Goal: Transaction & Acquisition: Register for event/course

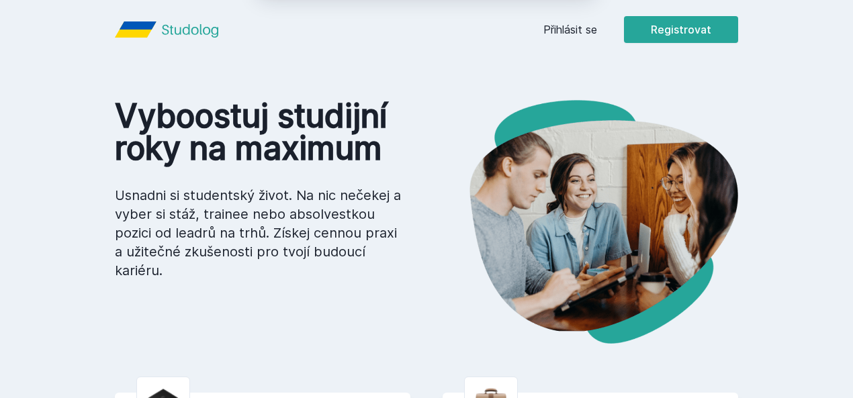
scroll to position [7, 0]
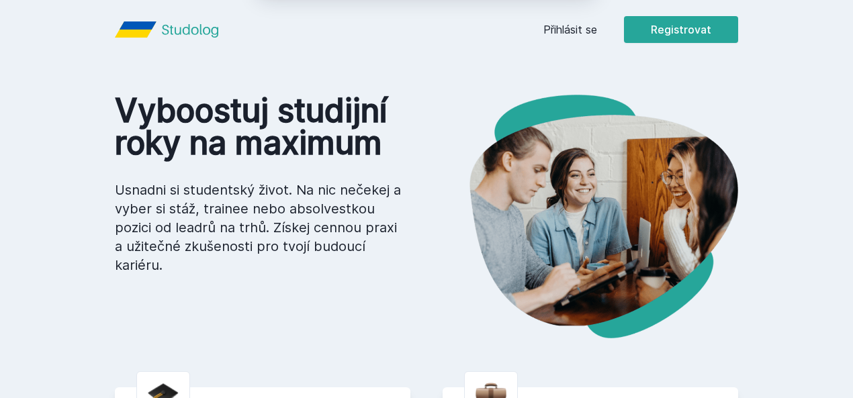
click at [545, 88] on button "Jasně, jsem pro" at bounding box center [520, 87] width 118 height 34
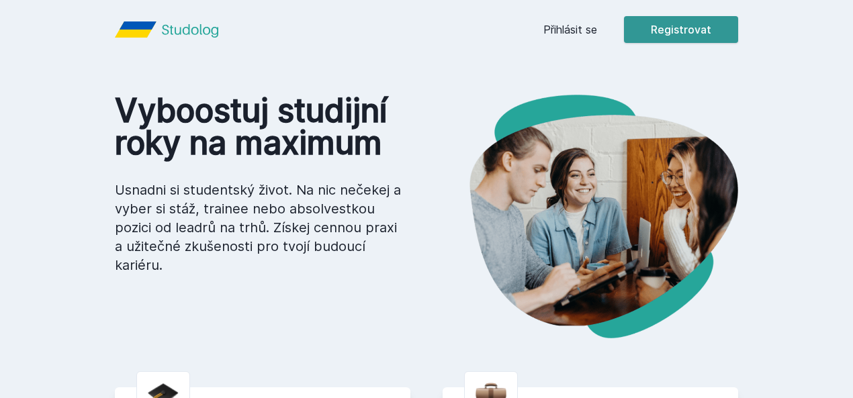
click at [738, 28] on button "Registrovat" at bounding box center [681, 29] width 114 height 27
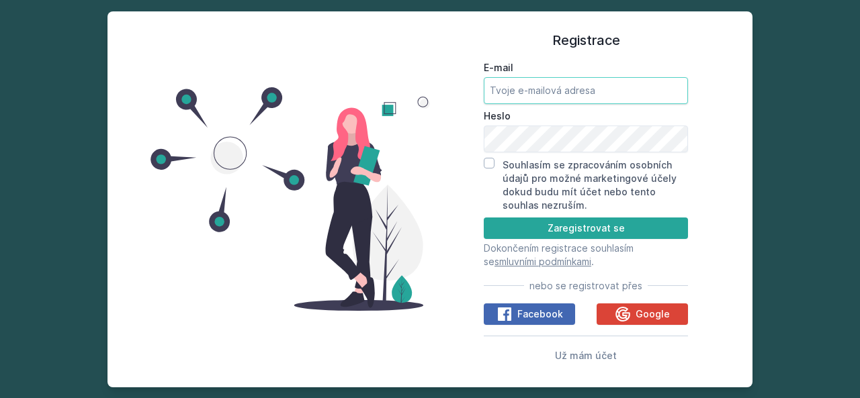
click at [523, 93] on input "E-mail" at bounding box center [586, 90] width 204 height 27
type input "[DOMAIN_NAME]"
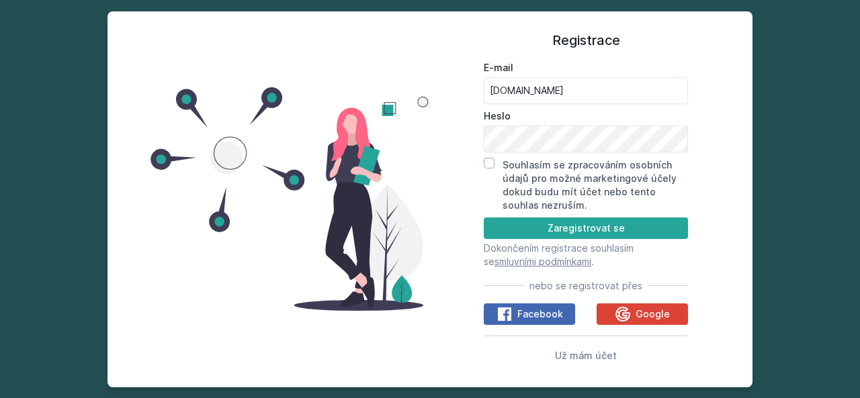
click at [495, 161] on div "Souhlasím se zpracováním osobních údajů pro možné marketingové účely dokud budu…" at bounding box center [586, 185] width 204 height 54
click at [492, 163] on input "Souhlasím se zpracováním osobních údajů pro možné marketingové účely dokud budu…" at bounding box center [489, 163] width 11 height 11
checkbox input "true"
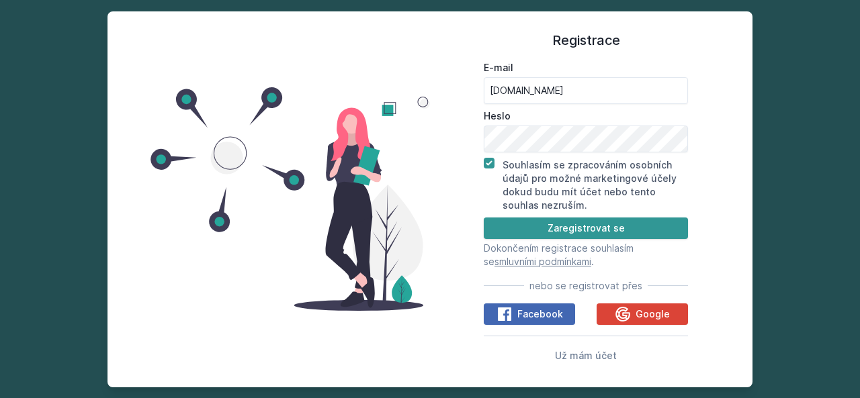
click at [547, 230] on button "Zaregistrovat se" at bounding box center [586, 228] width 204 height 21
click at [635, 232] on button "Zaregistrovat se" at bounding box center [586, 228] width 204 height 21
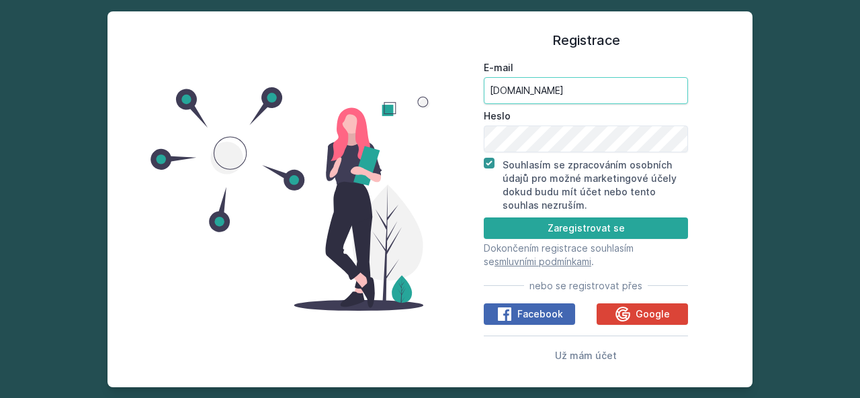
click at [558, 85] on input "[DOMAIN_NAME]" at bounding box center [586, 90] width 204 height 27
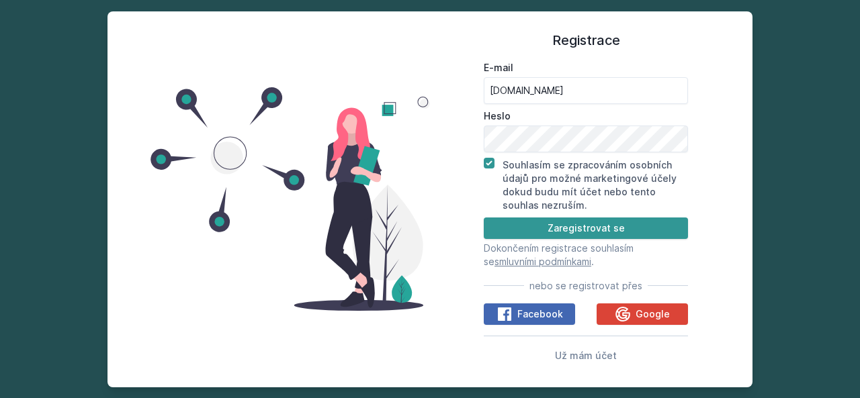
click at [560, 226] on button "Zaregistrovat se" at bounding box center [586, 228] width 204 height 21
click at [704, 50] on div "Registrace E-mail [DOMAIN_NAME] Heslo Souhlasím se zpracováním osobních údajů p…" at bounding box center [586, 200] width 312 height 344
click at [791, 95] on div "Registrace E-mail [DOMAIN_NAME] Heslo Souhlasím se zpracováním osobních údajů p…" at bounding box center [430, 199] width 860 height 398
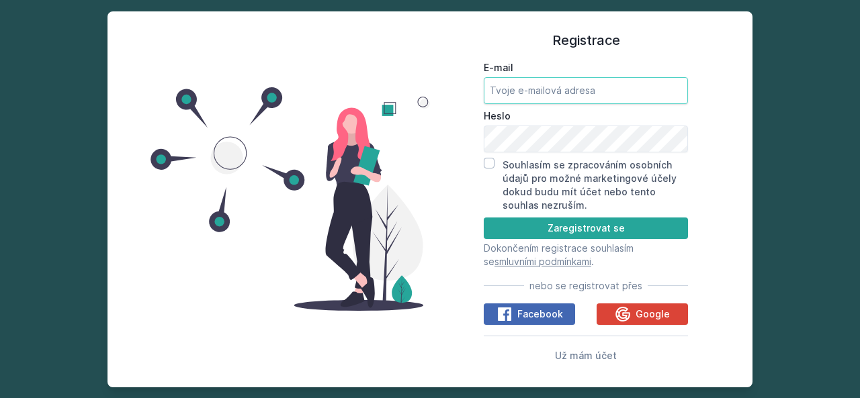
click at [535, 89] on input "E-mail" at bounding box center [586, 90] width 204 height 27
type input "yahm00@vse.cz"
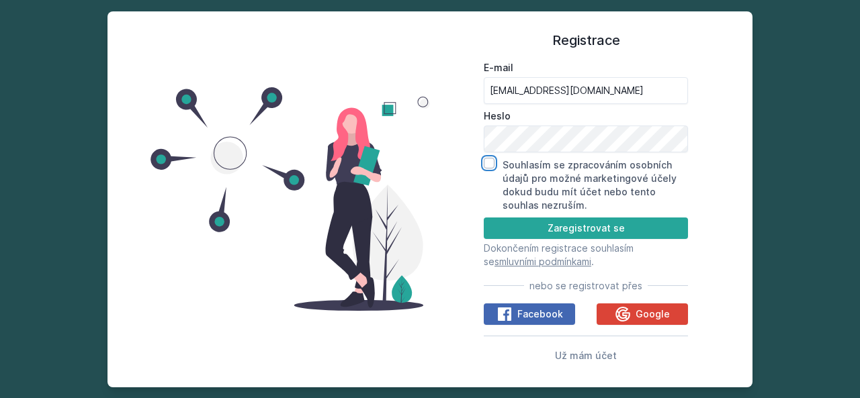
click at [490, 162] on input "Souhlasím se zpracováním osobních údajů pro možné marketingové účely dokud budu…" at bounding box center [489, 163] width 11 height 11
checkbox input "true"
click at [552, 234] on button "Zaregistrovat se" at bounding box center [586, 228] width 204 height 21
click at [548, 234] on button "Zaregistrovat se" at bounding box center [586, 228] width 204 height 21
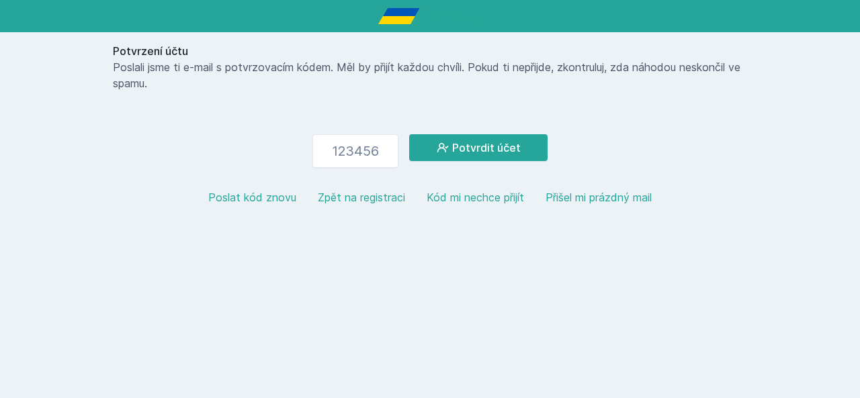
click at [265, 194] on button "Poslat kód znovu" at bounding box center [252, 197] width 88 height 16
click at [341, 144] on input "number" at bounding box center [355, 151] width 86 height 34
click at [458, 144] on button "Potvrdit účet" at bounding box center [478, 147] width 138 height 27
click at [386, 146] on input "309827" at bounding box center [355, 151] width 86 height 34
type input "3"
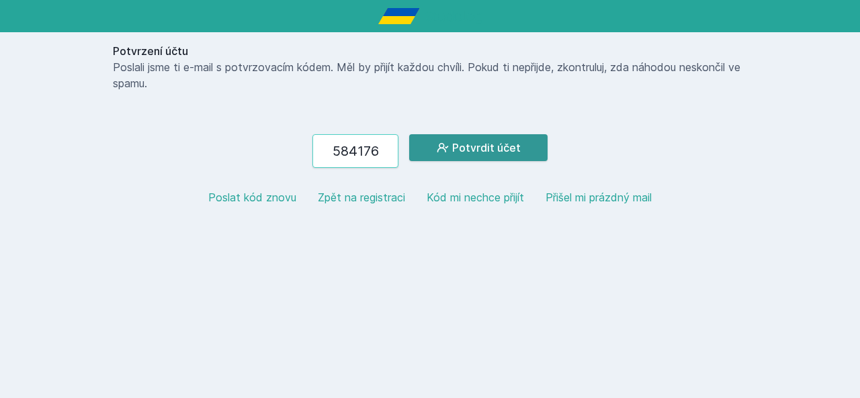
type input "584176"
click at [466, 140] on button "Potvrdit účet" at bounding box center [478, 147] width 138 height 27
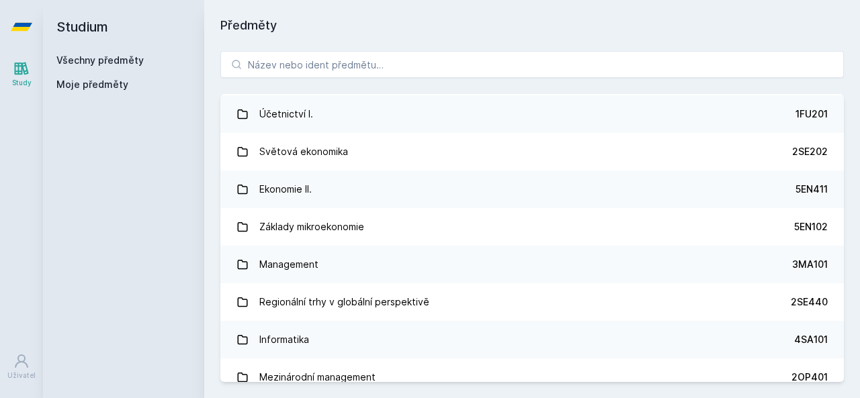
scroll to position [489, 0]
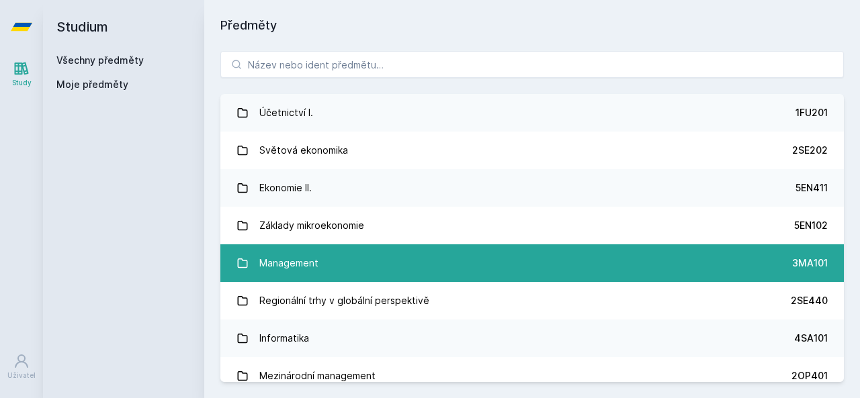
click at [360, 280] on link "Management 3MA101" at bounding box center [531, 263] width 623 height 38
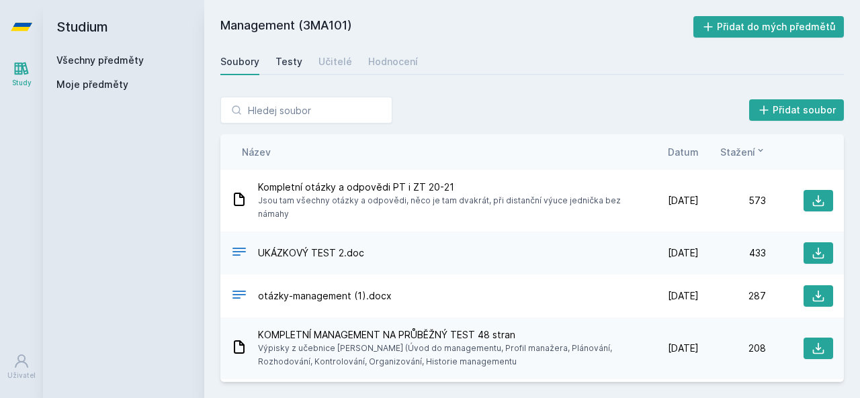
click at [290, 60] on div "Testy" at bounding box center [288, 61] width 27 height 13
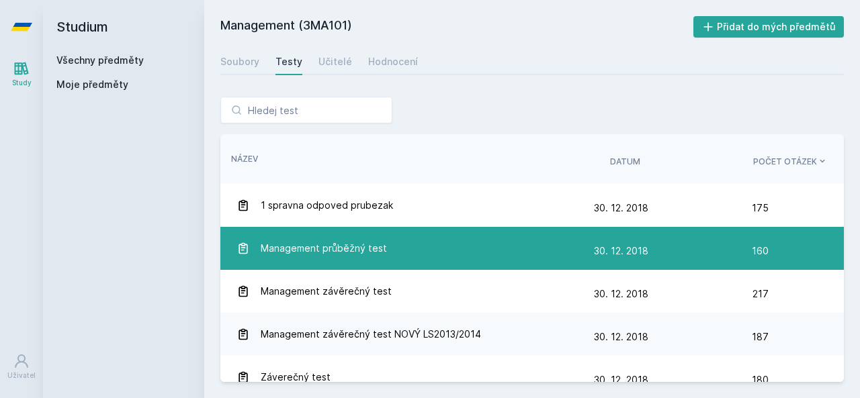
scroll to position [16, 0]
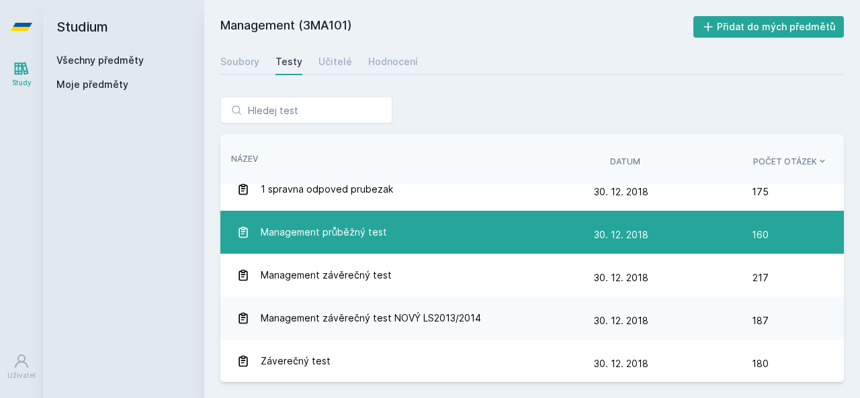
click at [340, 238] on span "Management průběžný test" at bounding box center [324, 232] width 126 height 27
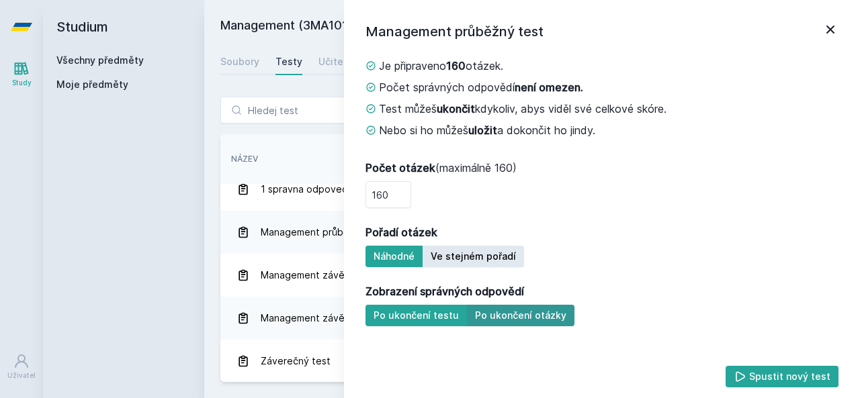
click at [502, 324] on button "Po ukončení otázky" at bounding box center [520, 315] width 107 height 21
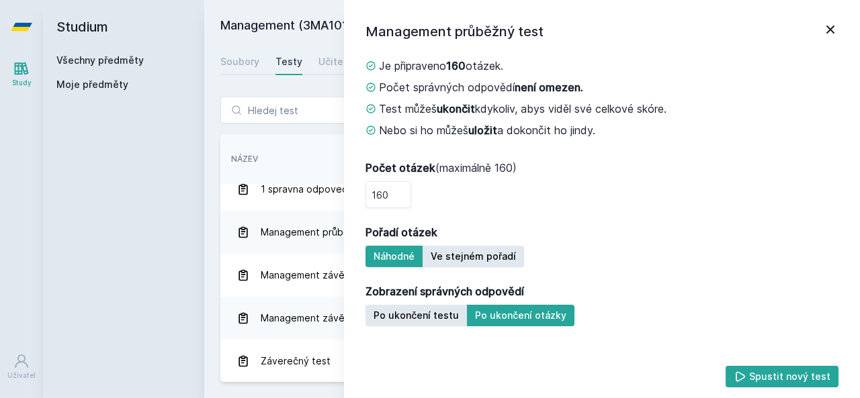
click at [832, 21] on icon at bounding box center [830, 29] width 16 height 16
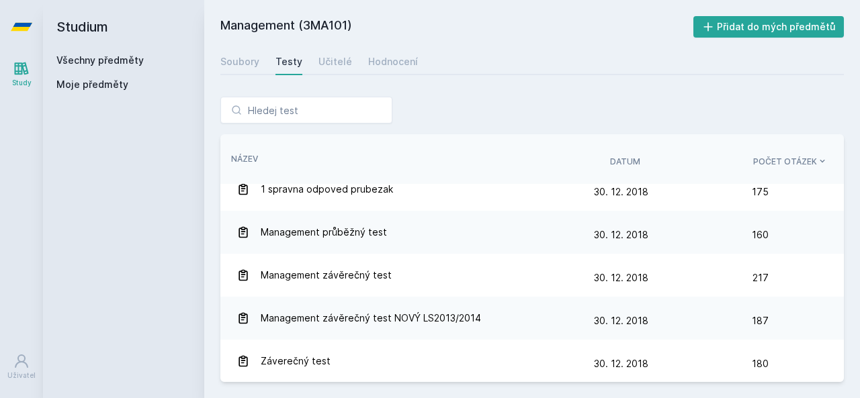
click at [86, 25] on h2 "Studium" at bounding box center [123, 27] width 134 height 54
click at [21, 77] on link "Study" at bounding box center [22, 74] width 38 height 41
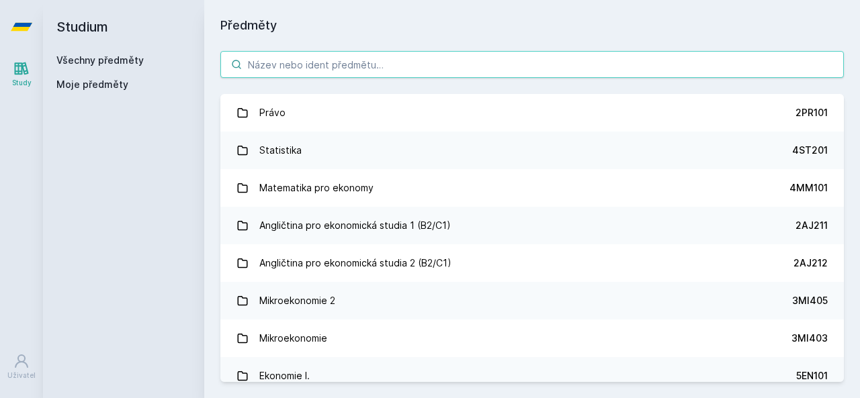
click at [324, 58] on input "search" at bounding box center [531, 64] width 623 height 27
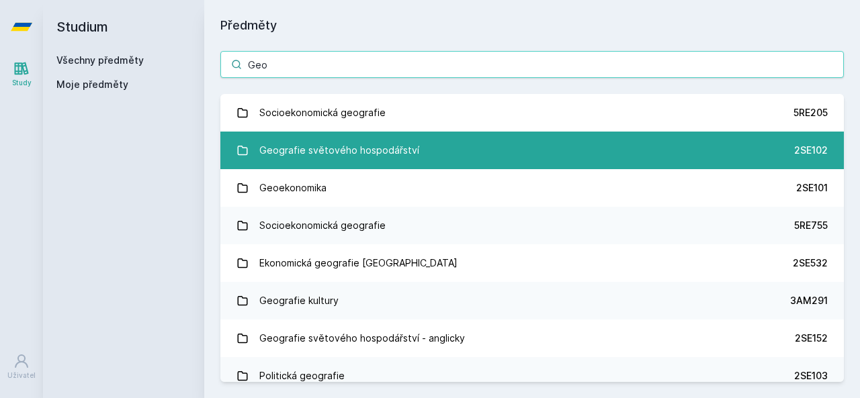
type input "Geo"
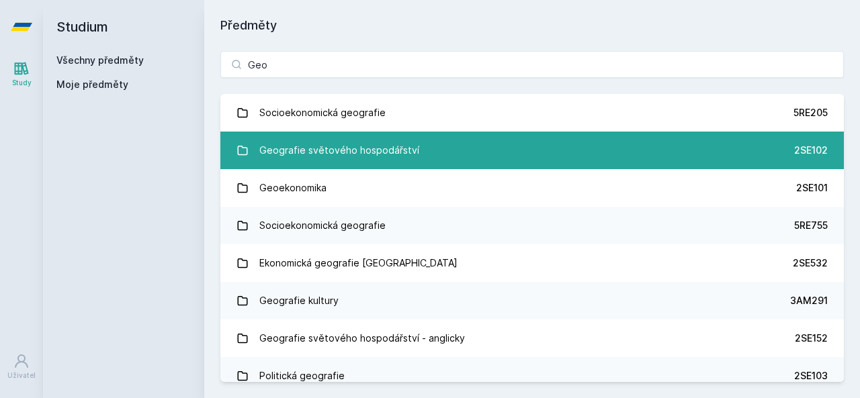
click at [382, 150] on div "Geografie světového hospodářství" at bounding box center [339, 150] width 160 height 27
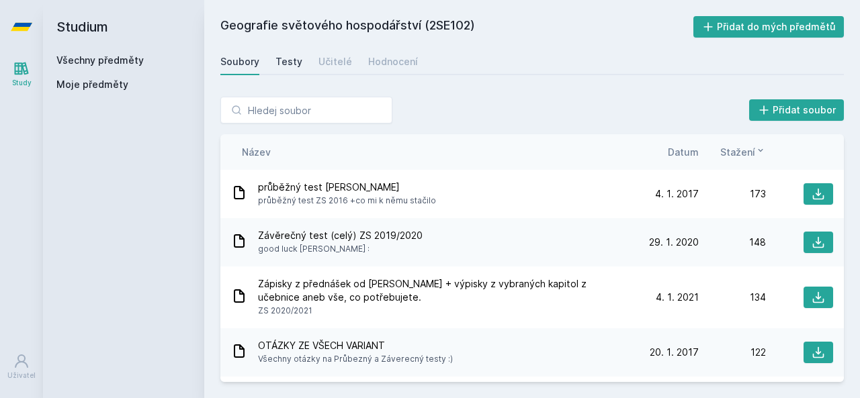
click at [290, 64] on div "Testy" at bounding box center [288, 61] width 27 height 13
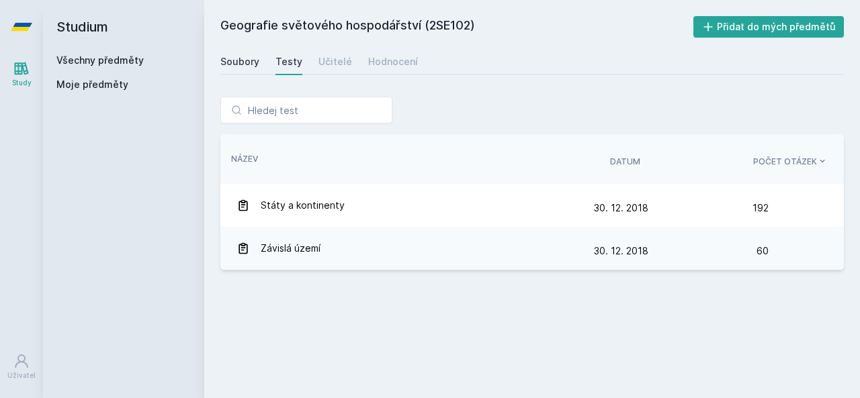
click at [247, 64] on div "Soubory" at bounding box center [239, 61] width 39 height 13
